Goal: Find specific page/section: Find specific page/section

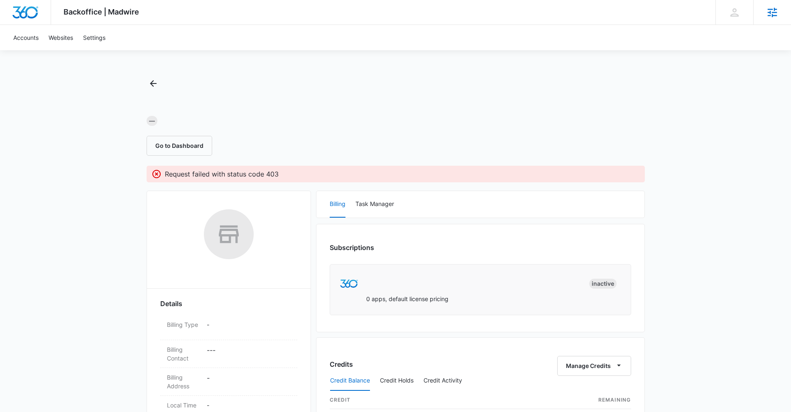
click at [771, 14] on icon at bounding box center [772, 12] width 12 height 12
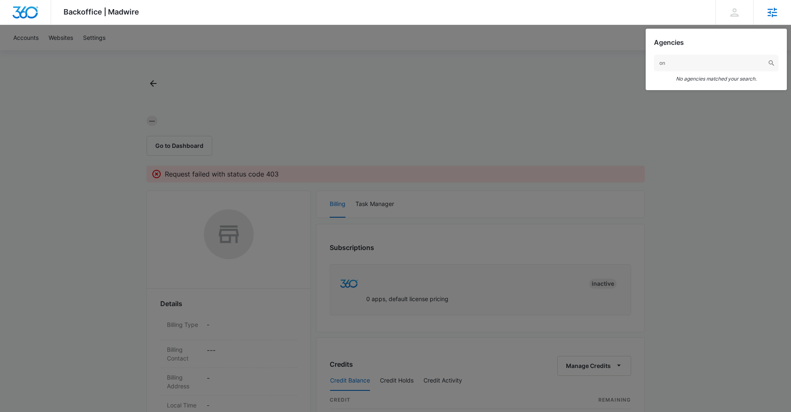
type input "o"
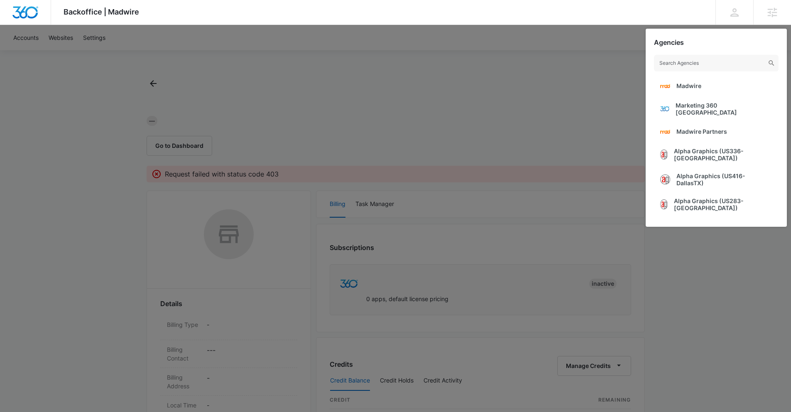
click at [598, 108] on div at bounding box center [395, 206] width 791 height 412
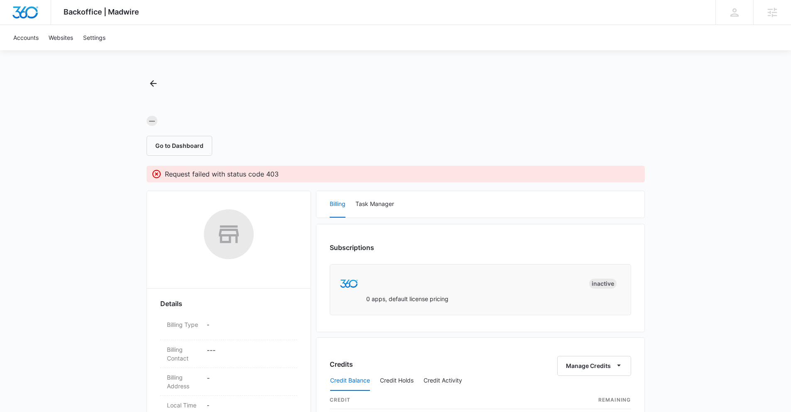
click at [517, 103] on div at bounding box center [396, 103] width 499 height 12
click at [155, 81] on icon "Back" at bounding box center [153, 84] width 10 height 10
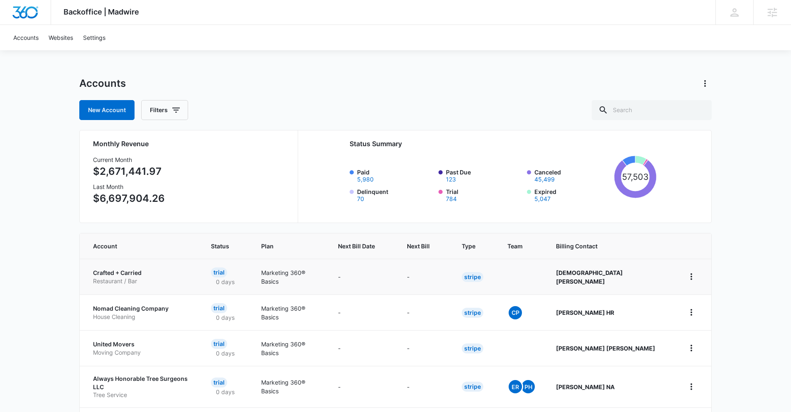
click at [117, 267] on td "Crafted + Carried Restaurant / Bar" at bounding box center [140, 277] width 121 height 36
click at [127, 273] on p "Crafted + Carried" at bounding box center [142, 273] width 98 height 8
